Goal: Information Seeking & Learning: Understand process/instructions

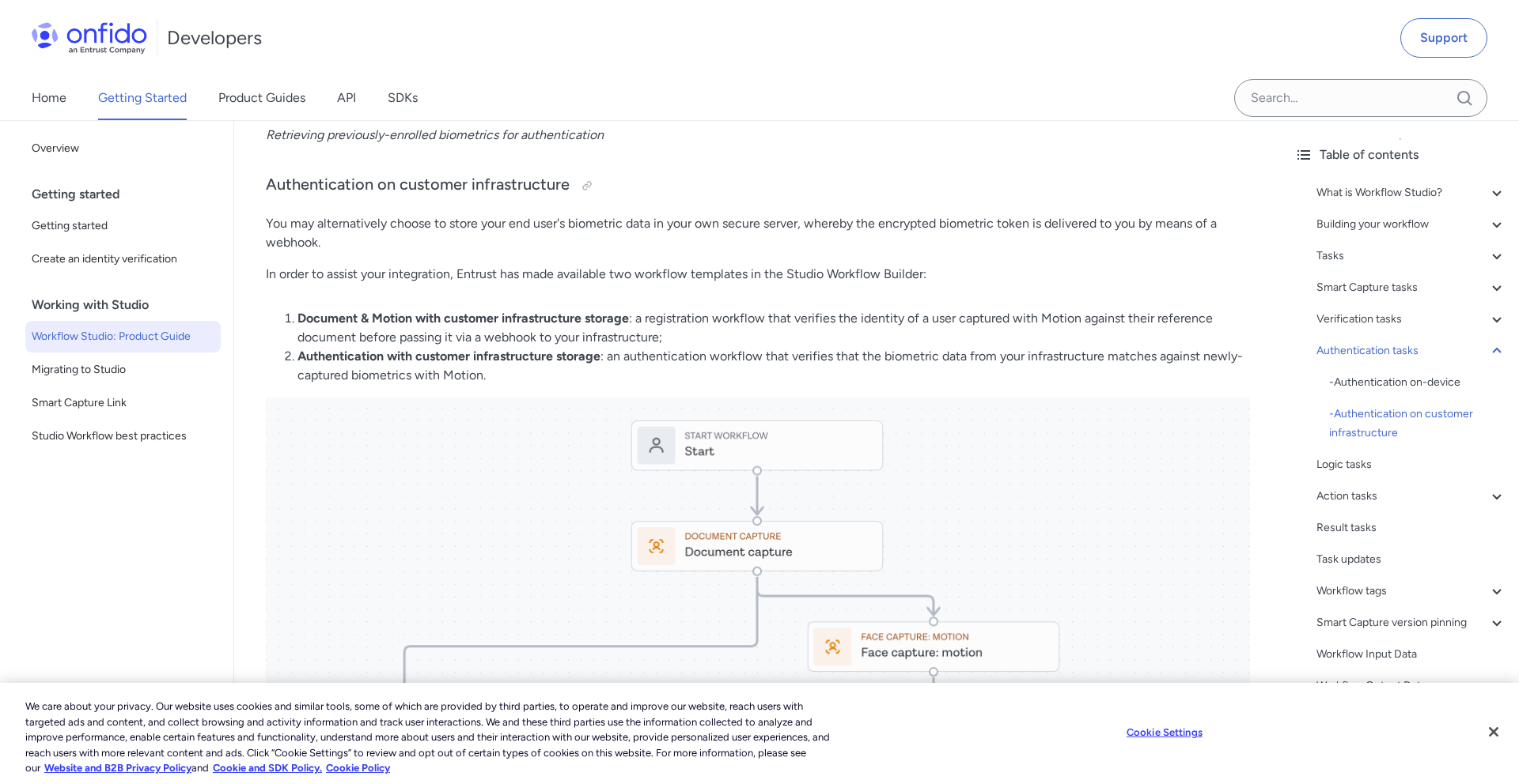
click at [820, 547] on img at bounding box center [758, 749] width 984 height 702
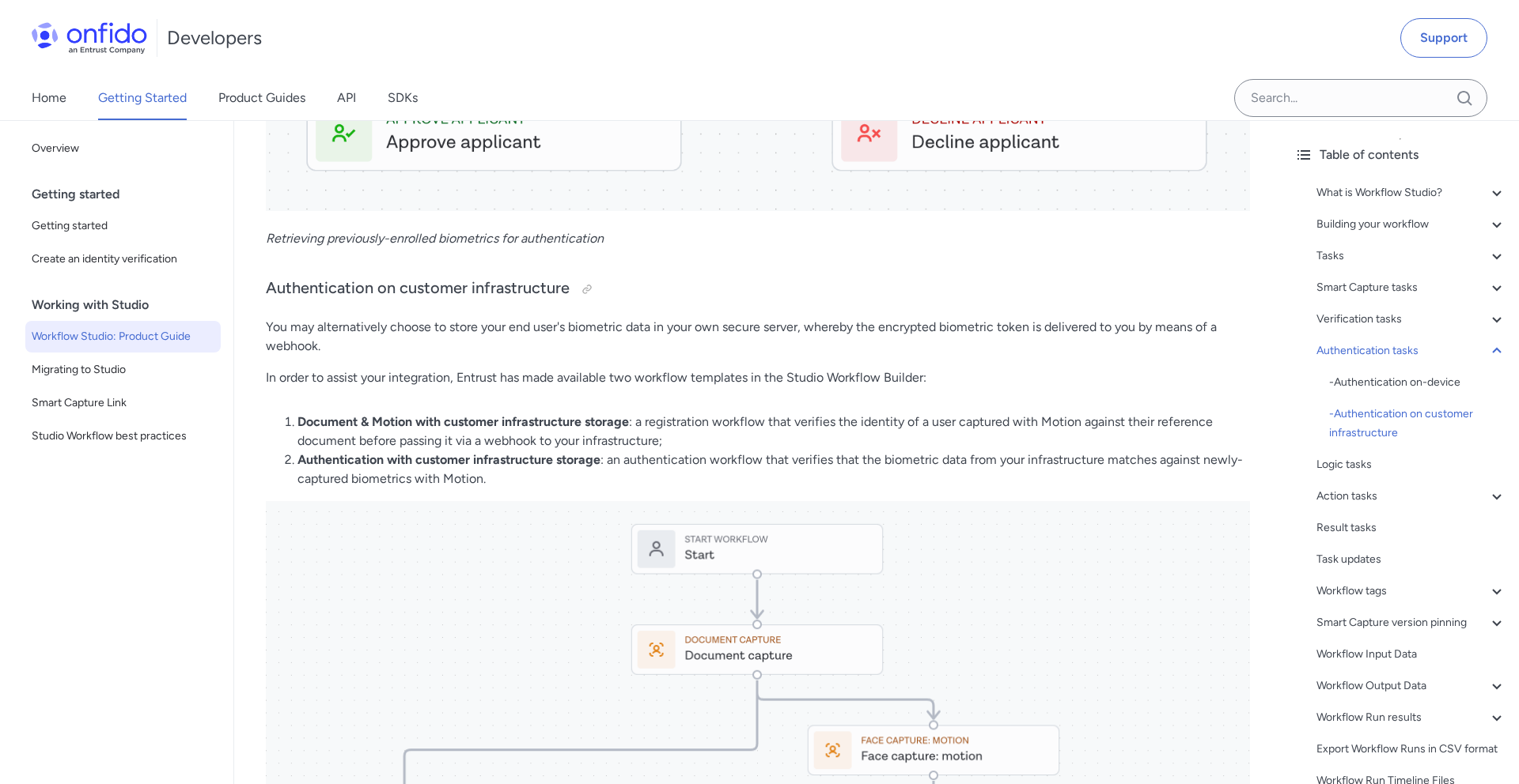
scroll to position [17983, 0]
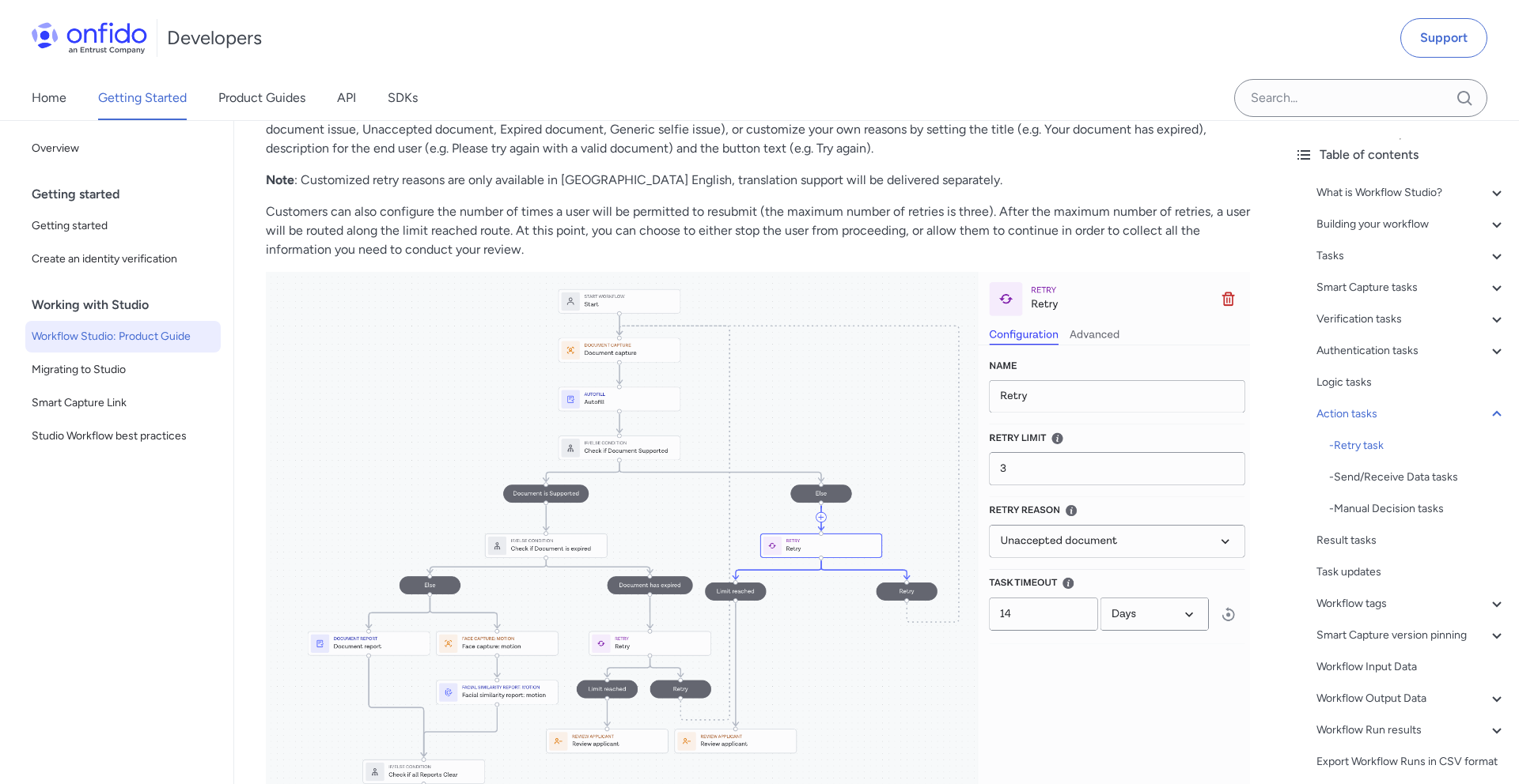
scroll to position [25012, 0]
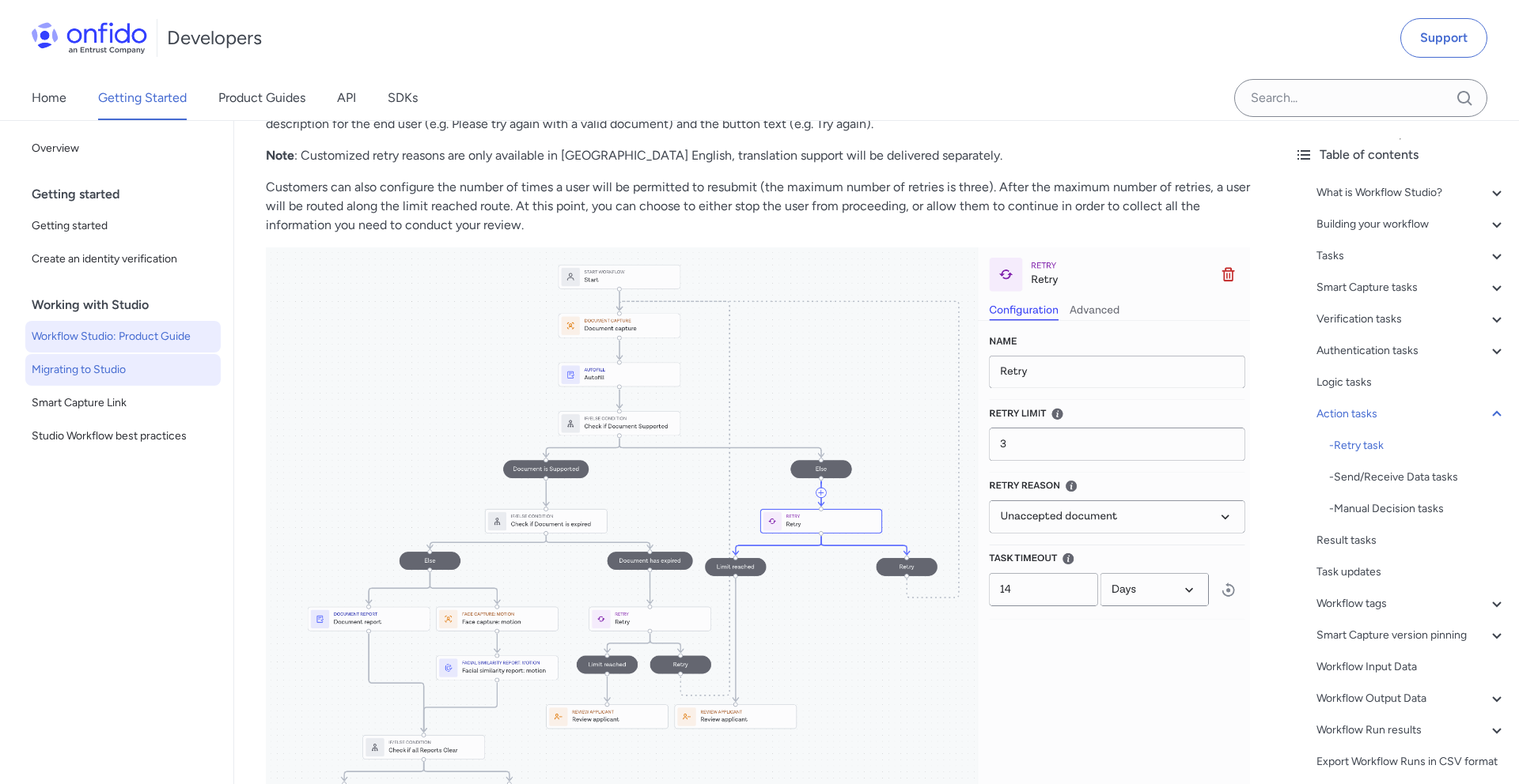
click at [124, 371] on span "Migrating to Studio" at bounding box center [123, 369] width 183 height 19
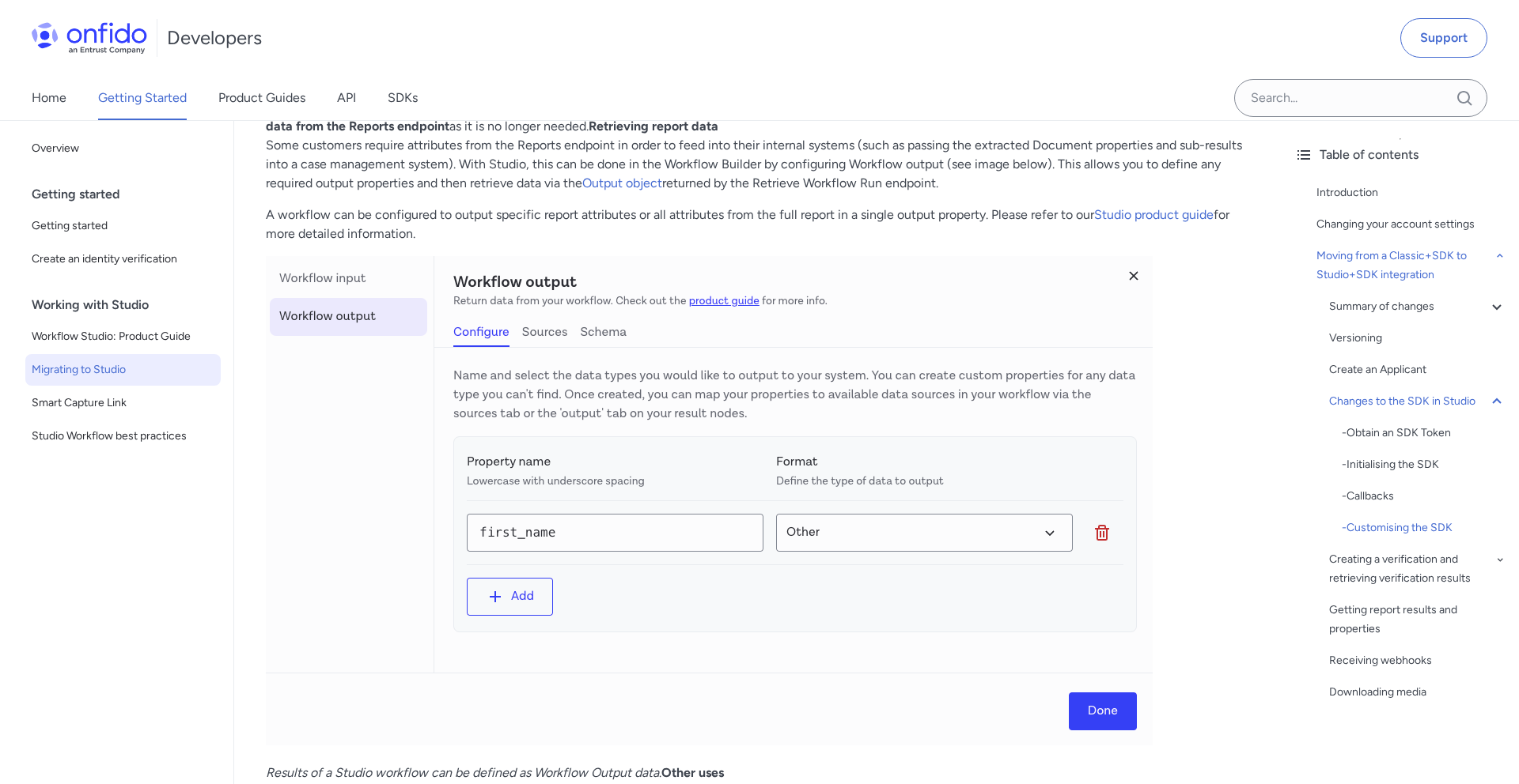
scroll to position [5616, 0]
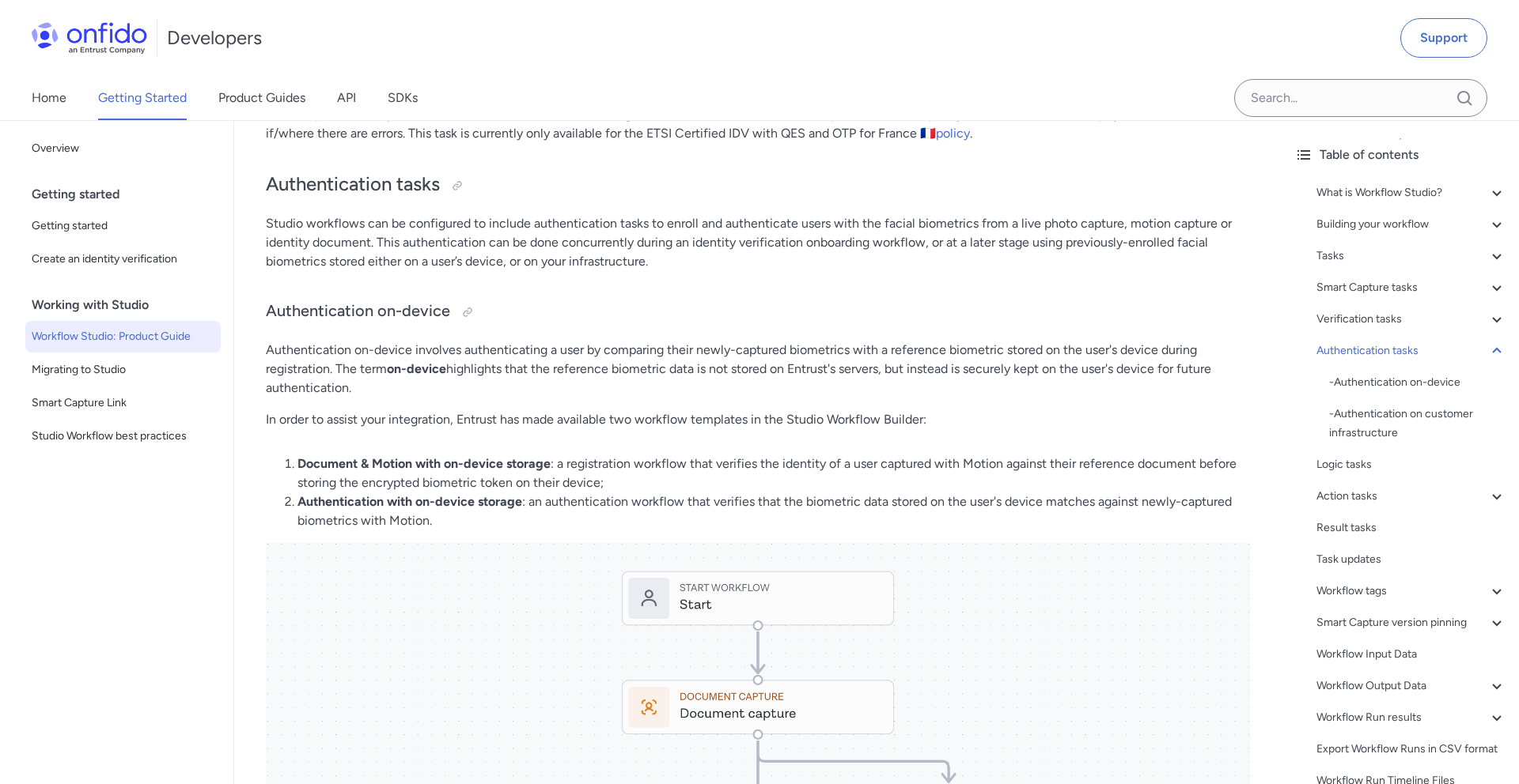
scroll to position [15196, 0]
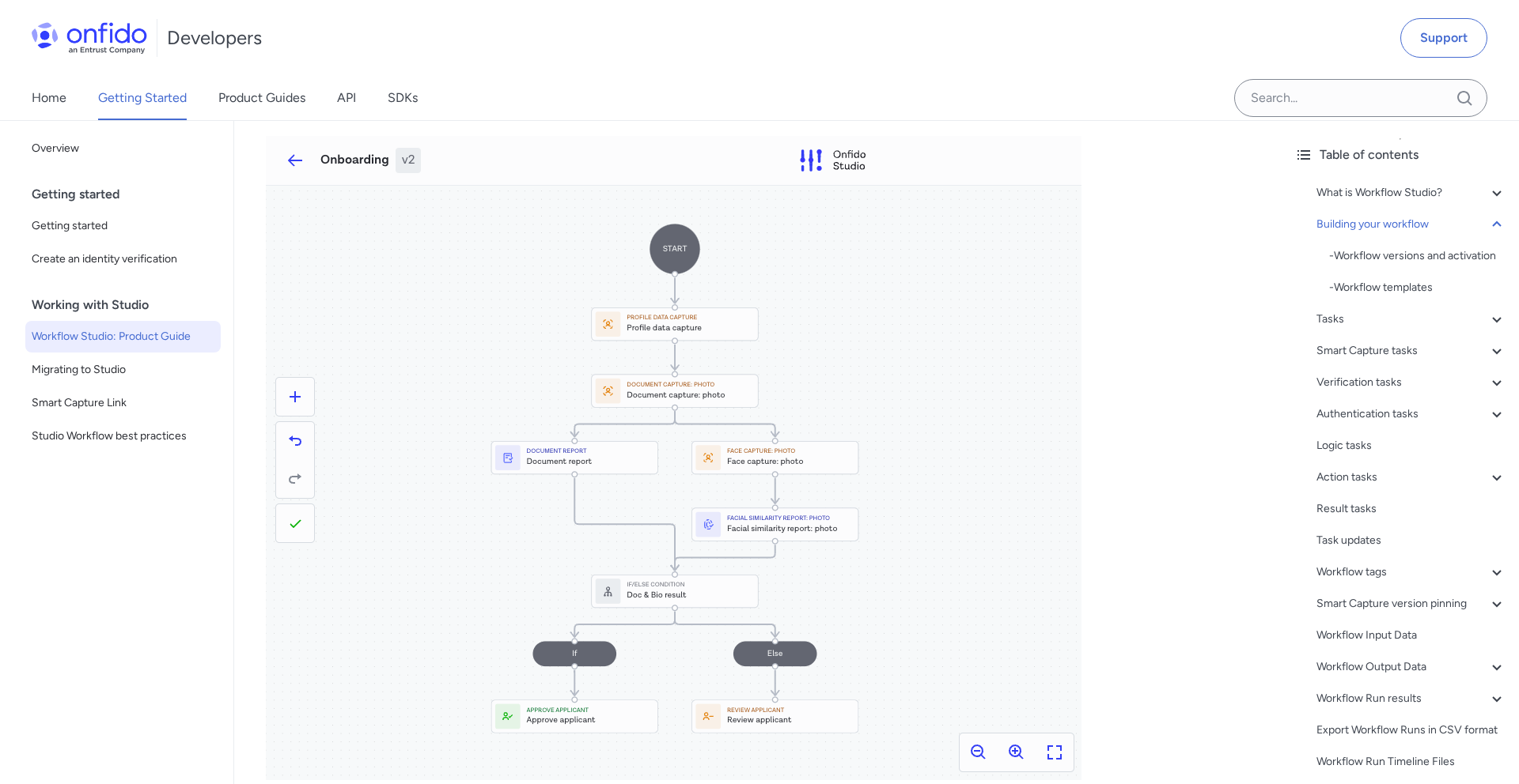
scroll to position [287, 0]
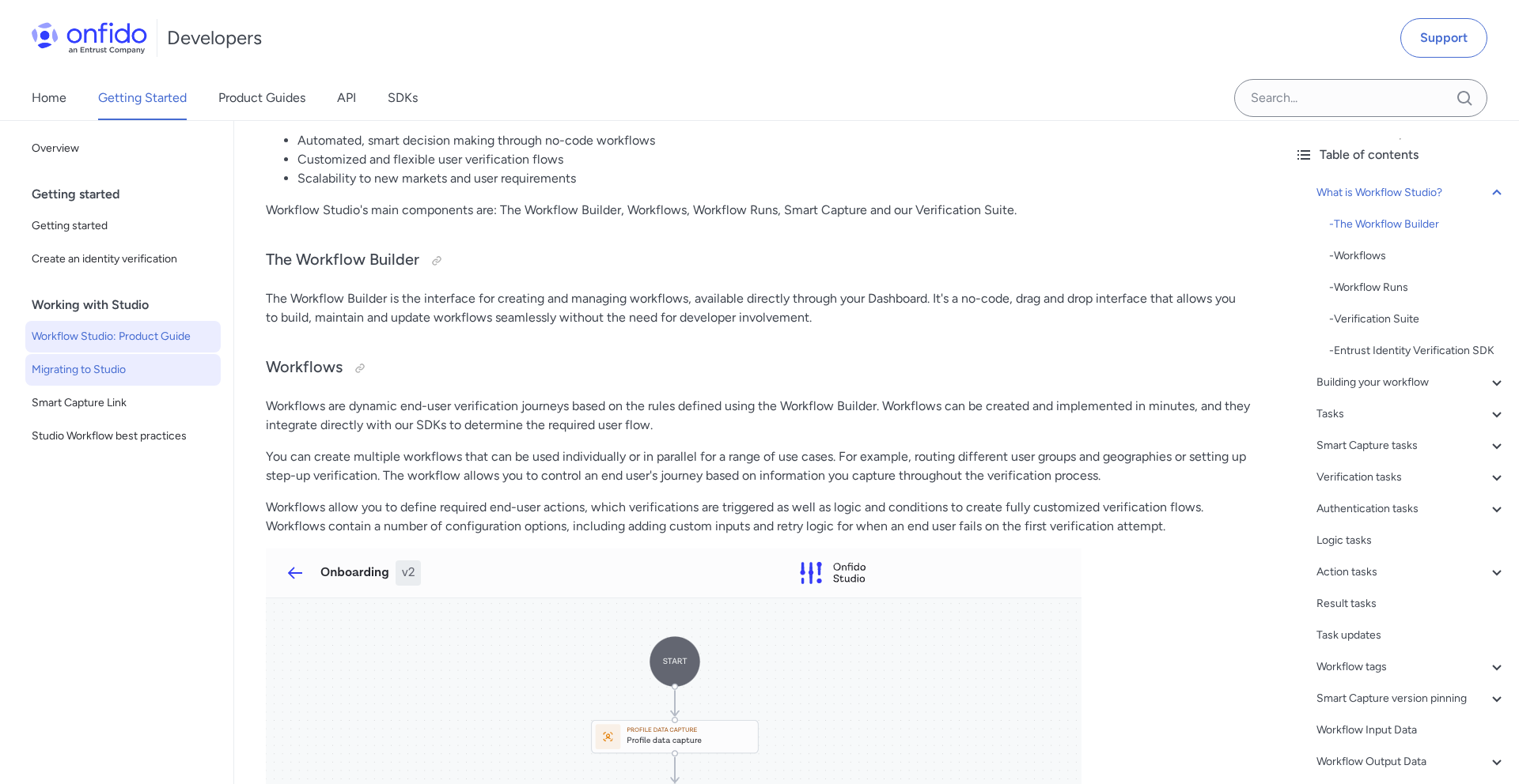
click at [100, 366] on span "Migrating to Studio" at bounding box center [123, 369] width 183 height 19
